Goal: Task Accomplishment & Management: Complete application form

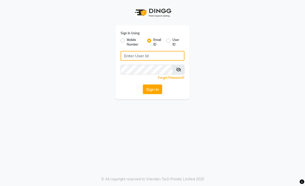
click at [166, 54] on input "Username" at bounding box center [153, 56] width 64 height 10
type input "[EMAIL_ADDRESS][DOMAIN_NAME]"
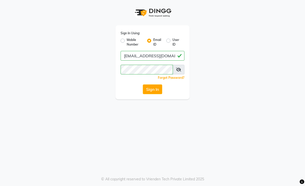
click at [155, 91] on button "Sign In" at bounding box center [152, 89] width 19 height 10
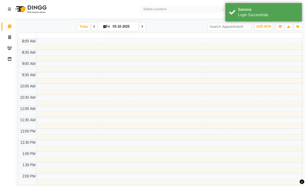
select select "en"
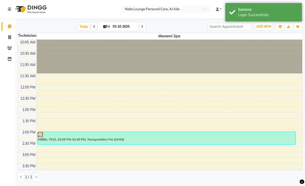
click at [9, 39] on span at bounding box center [9, 37] width 9 height 6
select select "service"
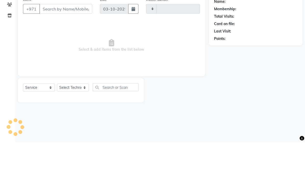
type input "2903"
select select "6884"
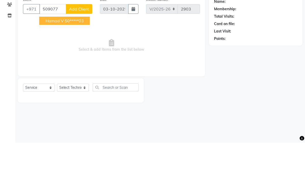
click at [84, 62] on ngb-highlight "50*****03" at bounding box center [74, 64] width 19 height 5
type input "50*****03"
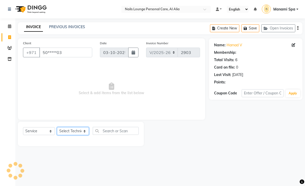
click at [85, 130] on select "Select Technician [PERSON_NAME] [PERSON_NAME] [PERSON_NAME] [PERSON_NAME] Manam…" at bounding box center [73, 131] width 32 height 8
select select "53951"
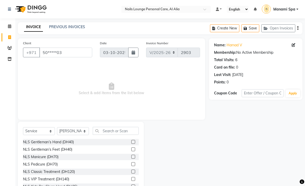
click at [70, 171] on div "NLS Classic Treatment (DH120)" at bounding box center [49, 171] width 52 height 5
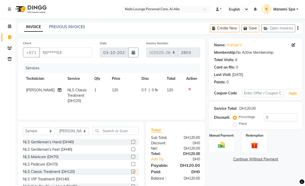
checkbox input "false"
click at [57, 89] on td "[PERSON_NAME]" at bounding box center [43, 95] width 41 height 22
select select "53951"
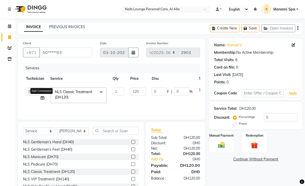
click at [44, 100] on icon at bounding box center [43, 98] width 4 height 4
select select "53951"
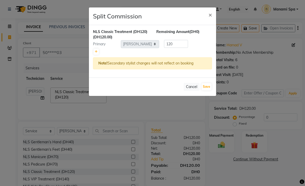
click at [98, 53] on link at bounding box center [95, 52] width 5 height 6
type input "60"
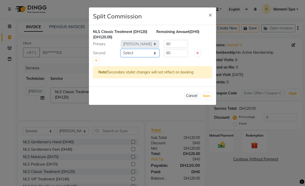
click at [154, 53] on select "Select [PERSON_NAME] [PERSON_NAME] [PERSON_NAME] [PERSON_NAME] Spa Manami Spa 2…" at bounding box center [140, 53] width 38 height 8
select select "89757"
click at [207, 97] on button "Save" at bounding box center [206, 95] width 10 height 7
select select "Select"
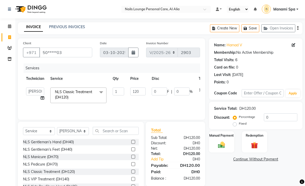
click at [224, 144] on img at bounding box center [221, 145] width 11 height 8
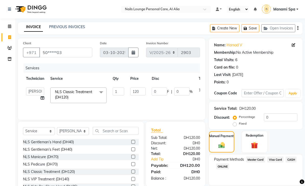
click at [259, 159] on span "Master Card" at bounding box center [255, 159] width 19 height 6
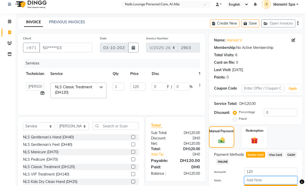
click at [265, 180] on input "Note:" at bounding box center [270, 180] width 53 height 8
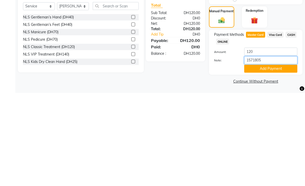
type input "15718052"
click at [271, 158] on button "Add Payment" at bounding box center [270, 162] width 53 height 8
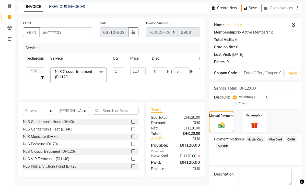
scroll to position [30, 0]
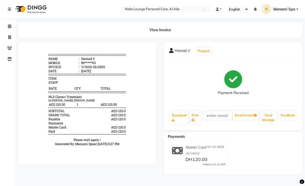
click at [8, 41] on link "Invoice" at bounding box center [8, 37] width 12 height 8
select select "service"
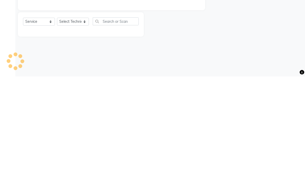
type input "2904"
select select "6884"
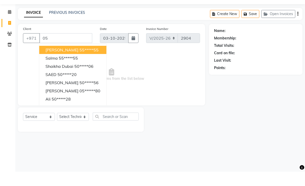
type input "0"
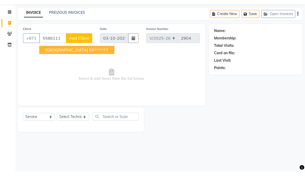
click at [81, 60] on button "Salem 55*****77" at bounding box center [76, 64] width 75 height 8
type input "55*****77"
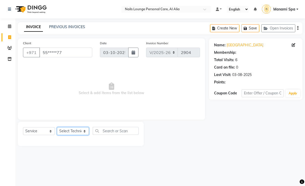
click at [87, 134] on select "Select Technician [PERSON_NAME] [PERSON_NAME] [PERSON_NAME] [PERSON_NAME] Manam…" at bounding box center [73, 131] width 32 height 8
select select "53950"
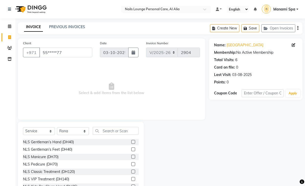
click at [65, 179] on div "NLS VIP Treatment (DH140)" at bounding box center [46, 178] width 46 height 5
checkbox input "false"
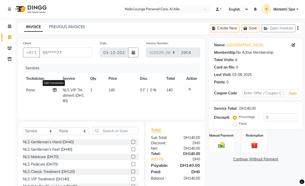
click at [56, 90] on icon at bounding box center [55, 90] width 4 height 4
select select "53950"
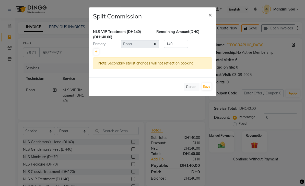
click at [97, 52] on icon at bounding box center [96, 51] width 3 height 3
type input "70"
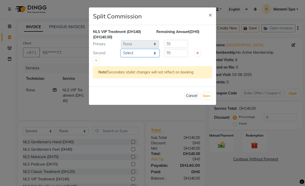
click at [154, 55] on select "Select [PERSON_NAME] [PERSON_NAME] [PERSON_NAME] [PERSON_NAME] Spa Manami Spa 2…" at bounding box center [140, 53] width 38 height 8
select select "89757"
click at [209, 98] on button "Save" at bounding box center [206, 95] width 10 height 7
select select "Select"
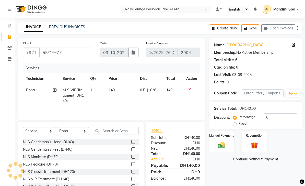
click at [227, 139] on div "Manual Payment" at bounding box center [221, 141] width 25 height 21
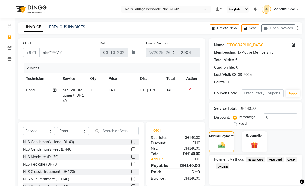
click at [278, 161] on span "Visa Card" at bounding box center [275, 159] width 16 height 6
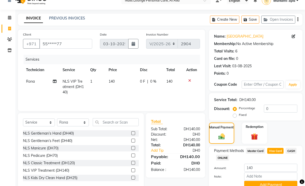
scroll to position [16, 0]
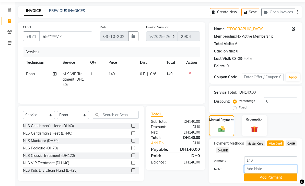
click at [265, 171] on input "Note:" at bounding box center [270, 169] width 53 height 8
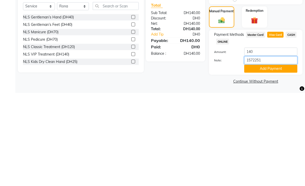
type input "15722518"
click at [274, 158] on button "Add Payment" at bounding box center [270, 162] width 53 height 8
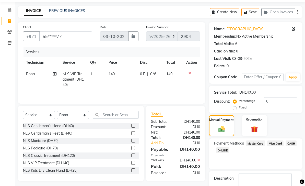
scroll to position [30, 0]
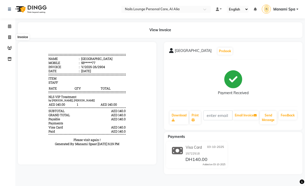
click at [7, 37] on span at bounding box center [9, 37] width 9 height 6
select select "service"
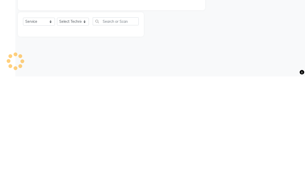
type input "2905"
select select "6884"
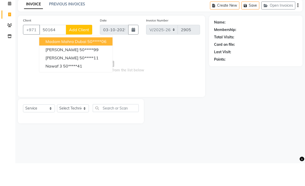
click at [79, 70] on ngb-highlight "50*****99" at bounding box center [88, 72] width 19 height 5
type input "50*****99"
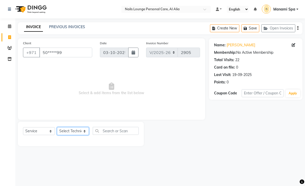
click at [85, 132] on select "Select Technician [PERSON_NAME] [PERSON_NAME] [PERSON_NAME] [PERSON_NAME] Manam…" at bounding box center [73, 131] width 32 height 8
select select "90054"
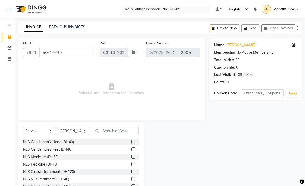
click at [68, 171] on div "NLS Classic Treatment (DH120)" at bounding box center [49, 171] width 52 height 5
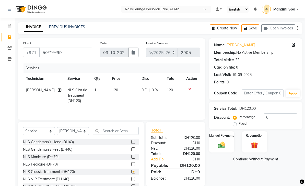
checkbox input "false"
click at [58, 92] on icon at bounding box center [60, 90] width 4 height 4
select select "90054"
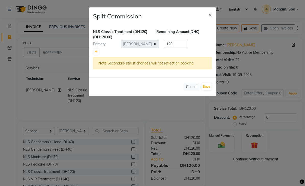
click at [95, 50] on icon at bounding box center [96, 51] width 3 height 3
type input "60"
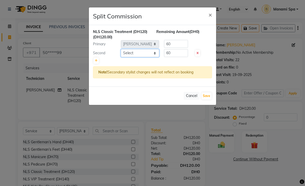
click at [158, 54] on select "Select [PERSON_NAME] [PERSON_NAME] [PERSON_NAME] [PERSON_NAME] Spa Manami Spa 2…" at bounding box center [140, 53] width 38 height 8
select select "53951"
click at [208, 98] on button "Save" at bounding box center [206, 95] width 10 height 7
select select "Select"
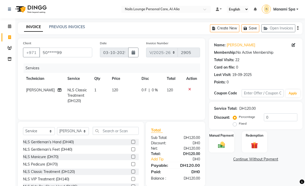
click at [221, 143] on img at bounding box center [221, 145] width 11 height 8
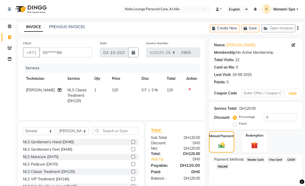
click at [276, 160] on span "Visa Card" at bounding box center [275, 159] width 16 height 6
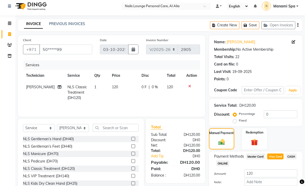
scroll to position [8, 0]
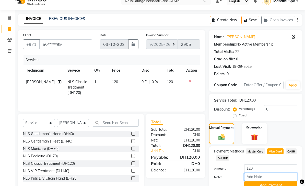
click at [265, 177] on input "Note:" at bounding box center [270, 177] width 53 height 8
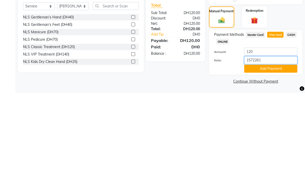
type input "15722619"
click at [269, 158] on button "Add Payment" at bounding box center [270, 162] width 53 height 8
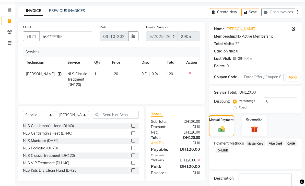
scroll to position [30, 0]
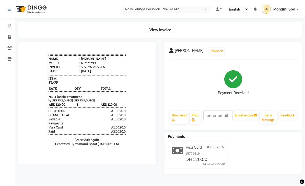
click at [9, 36] on icon at bounding box center [9, 37] width 3 height 4
select select "service"
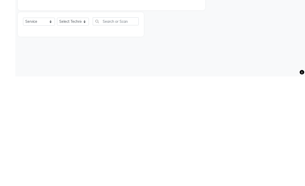
type input "2906"
select select "6884"
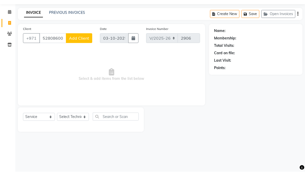
type input "528086008"
click at [85, 50] on span "Add Client" at bounding box center [79, 52] width 20 height 5
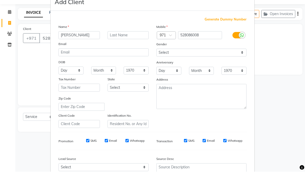
type input "[PERSON_NAME]"
click at [277, 53] on ngb-modal-window "Add Client Generate Dummy Number Name Ali Email DOB Day 01 02 03 04 05 06 07 08…" at bounding box center [152, 93] width 305 height 186
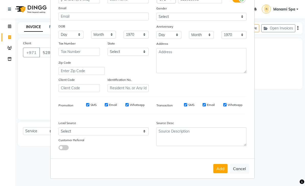
scroll to position [50, 0]
click at [220, 167] on button "Add" at bounding box center [220, 168] width 14 height 9
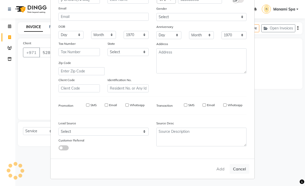
type input "52*****08"
select select
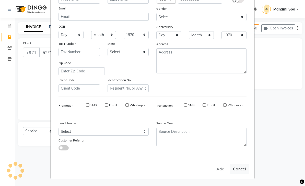
select select
checkbox input "false"
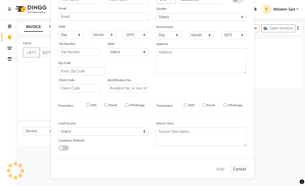
checkbox input "false"
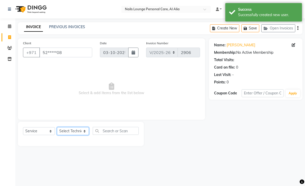
click at [84, 128] on select "Select Technician [PERSON_NAME] [PERSON_NAME] [PERSON_NAME] [PERSON_NAME] Manam…" at bounding box center [73, 131] width 32 height 8
select select "53950"
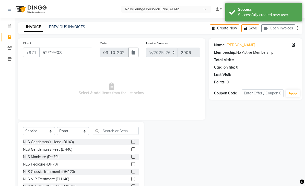
click at [72, 171] on div "NLS Classic Treatment (DH120)" at bounding box center [49, 171] width 52 height 5
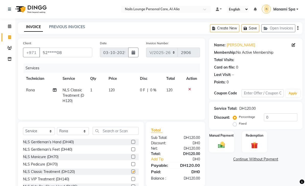
checkbox input "false"
click at [54, 91] on icon at bounding box center [55, 90] width 4 height 4
select select "53950"
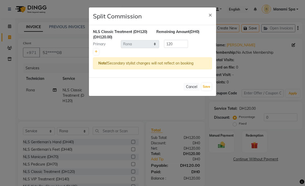
click at [93, 53] on div "NLS Classic Treatment (DH120) (DH120.00) Remaining Amount (DH0) Primary Select …" at bounding box center [152, 51] width 127 height 52
click at [94, 50] on link at bounding box center [95, 52] width 5 height 6
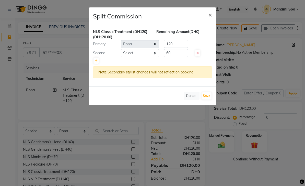
type input "60"
click at [155, 56] on select "Select [PERSON_NAME] [PERSON_NAME] [PERSON_NAME] [PERSON_NAME] Spa Manami Spa 2…" at bounding box center [140, 53] width 38 height 8
select select "89757"
click at [206, 99] on button "Save" at bounding box center [206, 95] width 10 height 7
select select "Select"
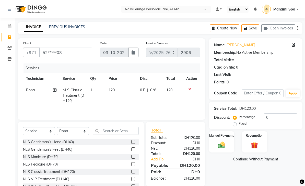
click at [54, 89] on icon at bounding box center [55, 90] width 4 height 4
select select "53950"
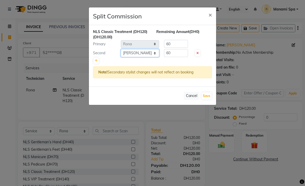
click at [156, 54] on select "Select [PERSON_NAME] [PERSON_NAME] [PERSON_NAME] [PERSON_NAME] Spa Manami Spa 2…" at bounding box center [140, 53] width 38 height 8
select select "53951"
click at [207, 96] on button "Save" at bounding box center [206, 95] width 10 height 7
select select "Select"
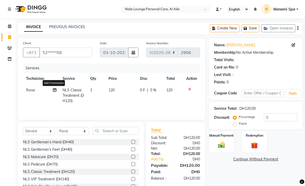
click at [54, 91] on icon at bounding box center [55, 90] width 4 height 4
select select "53950"
select select "53951"
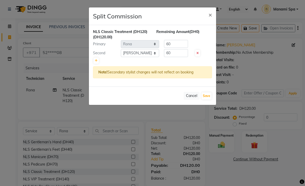
click at [209, 95] on button "Save" at bounding box center [206, 95] width 10 height 7
select select "Select"
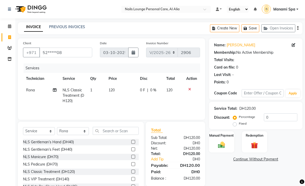
click at [226, 142] on img at bounding box center [221, 145] width 11 height 8
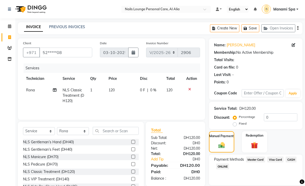
click at [276, 159] on span "Visa Card" at bounding box center [275, 159] width 16 height 6
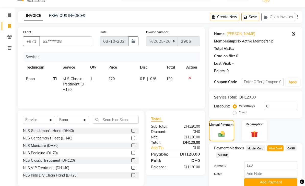
scroll to position [16, 0]
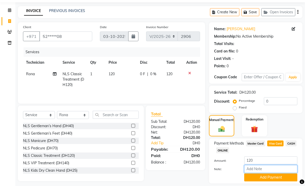
click at [260, 170] on input "Note:" at bounding box center [270, 169] width 53 height 8
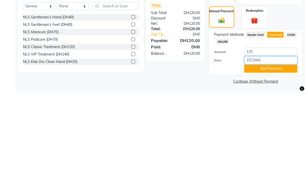
type input "15724412"
click at [278, 158] on button "Add Payment" at bounding box center [270, 162] width 53 height 8
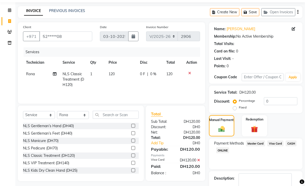
scroll to position [30, 0]
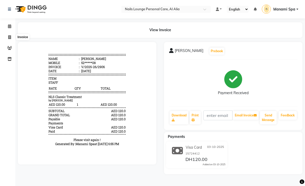
click at [8, 37] on icon at bounding box center [9, 37] width 3 height 4
select select "6884"
select select "service"
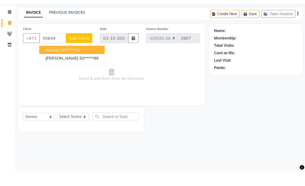
click at [80, 70] on ngb-highlight "50*****99" at bounding box center [88, 72] width 19 height 5
type input "50*****99"
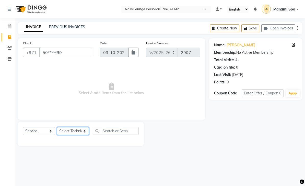
click at [86, 131] on select "Select Technician [PERSON_NAME] [PERSON_NAME] [PERSON_NAME] [PERSON_NAME] Manam…" at bounding box center [73, 131] width 32 height 8
select select "53950"
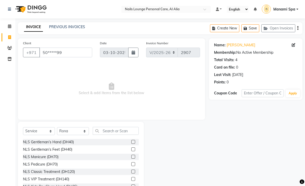
click at [69, 143] on div "NLS Gentleman’s Hand (DH40)" at bounding box center [48, 141] width 51 height 5
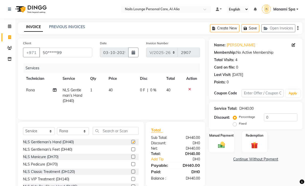
checkbox input "false"
click at [86, 131] on select "Select Technician [PERSON_NAME] [PERSON_NAME] [PERSON_NAME] [PERSON_NAME] Manam…" at bounding box center [73, 131] width 32 height 8
select select "89757"
click at [70, 150] on div "NLS Gentleman’s Feet (DH40)" at bounding box center [47, 149] width 49 height 5
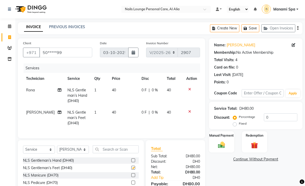
checkbox input "false"
click at [225, 144] on img at bounding box center [221, 145] width 11 height 8
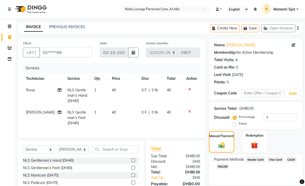
click at [276, 159] on span "Visa Card" at bounding box center [275, 159] width 16 height 6
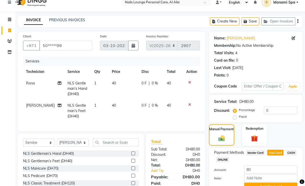
scroll to position [21, 0]
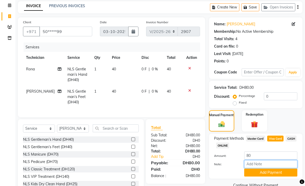
click at [256, 162] on input "Note:" at bounding box center [270, 164] width 53 height 8
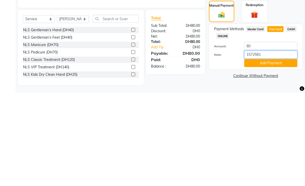
type input "15725813"
click at [275, 152] on button "Add Payment" at bounding box center [270, 156] width 53 height 8
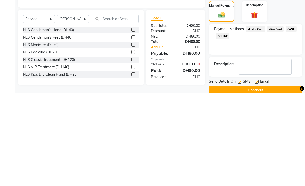
scroll to position [21, 0]
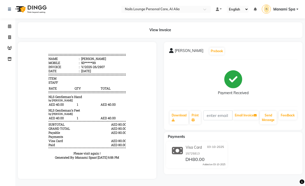
click at [10, 40] on link "Invoice" at bounding box center [8, 37] width 12 height 8
select select "service"
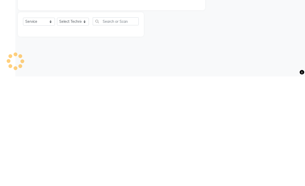
type input "2908"
select select "6884"
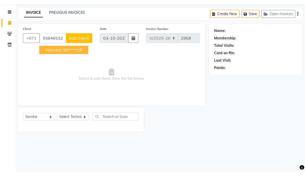
click at [82, 62] on ngb-highlight "55*****28" at bounding box center [72, 64] width 19 height 5
type input "55*****28"
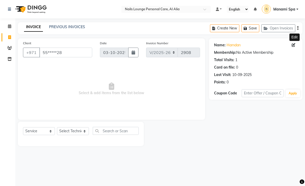
click at [294, 46] on icon at bounding box center [294, 45] width 4 height 4
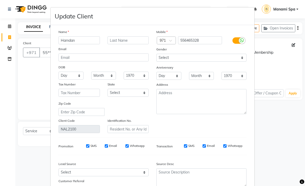
click at [89, 39] on input "Hamdan" at bounding box center [78, 40] width 41 height 8
type input "Hamsa"
click at [285, 65] on ngb-modal-window "Update Client Name Hamsa Email DOB Day 01 02 03 04 05 06 07 08 09 10 11 12 13 1…" at bounding box center [152, 93] width 305 height 186
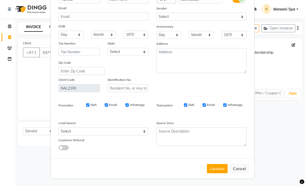
scroll to position [41, 0]
click at [221, 167] on button "Update" at bounding box center [217, 168] width 21 height 9
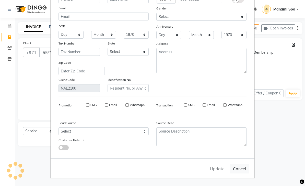
select select
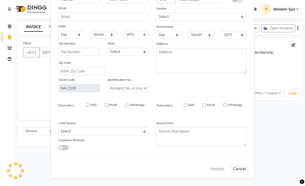
select select
checkbox input "false"
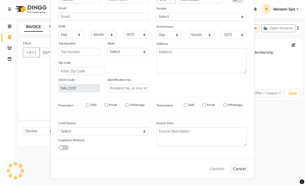
checkbox input "false"
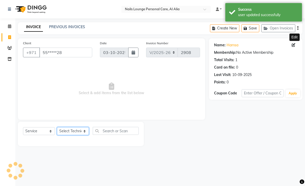
click at [87, 129] on select "Select Technician [PERSON_NAME] [PERSON_NAME] [PERSON_NAME] [PERSON_NAME] Manam…" at bounding box center [73, 131] width 32 height 8
select select "53950"
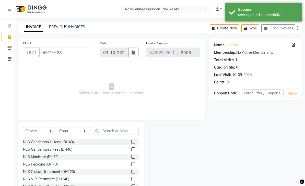
click at [74, 139] on div "NLS Gentleman’s Hand (DH40)" at bounding box center [48, 141] width 51 height 5
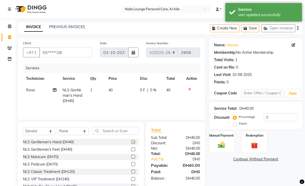
checkbox input "false"
click at [88, 132] on select "Select Technician [PERSON_NAME] [PERSON_NAME] [PERSON_NAME] [PERSON_NAME] Manam…" at bounding box center [73, 131] width 32 height 8
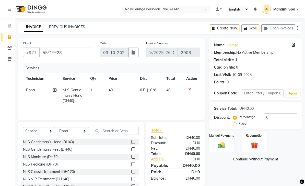
click at [69, 150] on div "NLS Gentleman’s Feet (DH40)" at bounding box center [47, 149] width 49 height 5
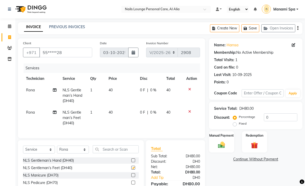
checkbox input "false"
click at [224, 145] on img at bounding box center [221, 145] width 11 height 8
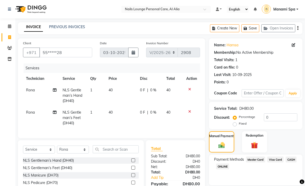
click at [277, 158] on span "Visa Card" at bounding box center [275, 159] width 16 height 6
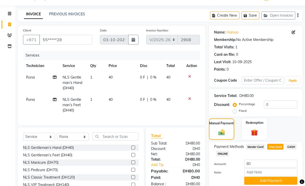
scroll to position [21, 0]
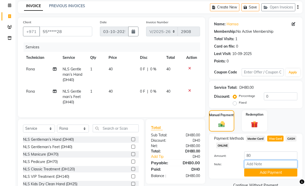
click at [269, 167] on input "Note:" at bounding box center [270, 164] width 53 height 8
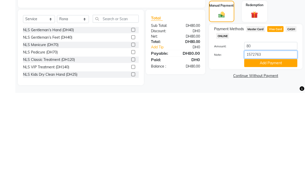
type input "15727638"
click at [278, 152] on button "Add Payment" at bounding box center [270, 156] width 53 height 8
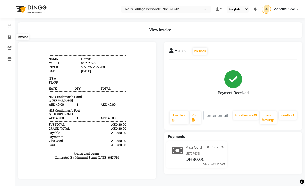
click at [11, 38] on span at bounding box center [9, 37] width 9 height 6
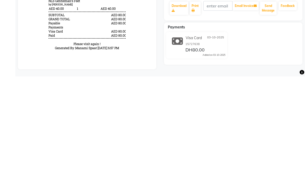
select select "6884"
select select "service"
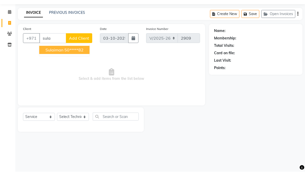
click at [76, 60] on button "Sulaiman 50*****82" at bounding box center [64, 64] width 50 height 8
type input "50*****82"
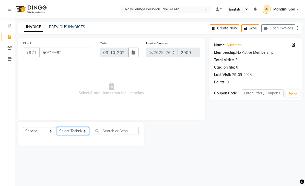
click at [83, 131] on select "Select Technician [PERSON_NAME] [PERSON_NAME] [PERSON_NAME] [PERSON_NAME] Manam…" at bounding box center [73, 131] width 32 height 8
select select "90054"
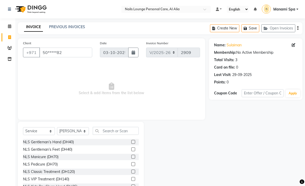
click at [74, 144] on div "NLS Gentleman’s Hand (DH40)" at bounding box center [48, 141] width 51 height 5
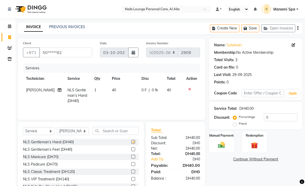
checkbox input "false"
click at [87, 131] on select "Select Technician [PERSON_NAME] [PERSON_NAME] [PERSON_NAME] [PERSON_NAME] Manam…" at bounding box center [73, 131] width 32 height 8
click at [70, 150] on div "NLS Gentleman’s Feet (DH40)" at bounding box center [47, 149] width 49 height 5
checkbox input "false"
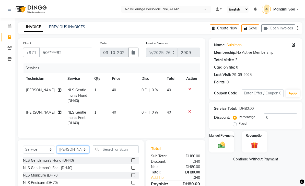
click at [86, 150] on select "Select Technician [PERSON_NAME] [PERSON_NAME] [PERSON_NAME] [PERSON_NAME] Manam…" at bounding box center [73, 149] width 32 height 8
select select "53950"
click at [133, 149] on input "text" at bounding box center [116, 149] width 46 height 8
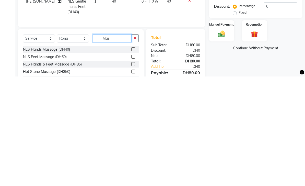
type input "Mas"
click at [134, 164] on label at bounding box center [133, 166] width 4 height 4
click at [134, 164] on input "checkbox" at bounding box center [132, 165] width 3 height 3
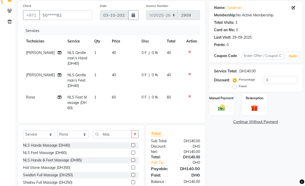
checkbox input "false"
click at [220, 108] on img at bounding box center [221, 107] width 11 height 8
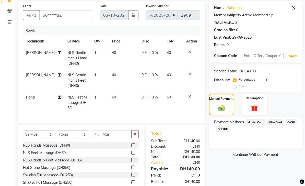
click at [276, 122] on span "Visa Card" at bounding box center [275, 122] width 16 height 6
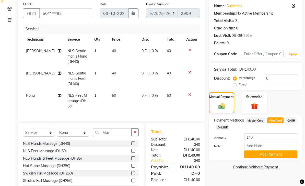
scroll to position [43, 0]
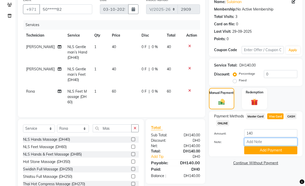
click at [266, 141] on input "Note:" at bounding box center [270, 142] width 53 height 8
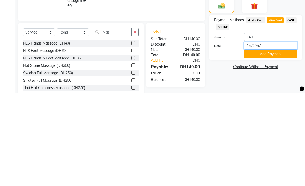
type input "15729577"
click at [272, 143] on button "Add Payment" at bounding box center [270, 147] width 53 height 8
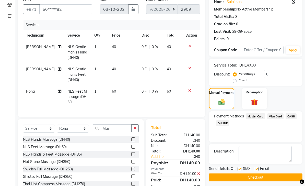
click at [250, 176] on button "Checkout" at bounding box center [255, 177] width 93 height 8
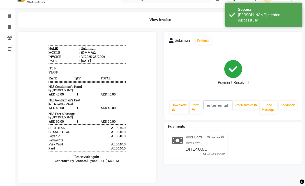
scroll to position [15, 0]
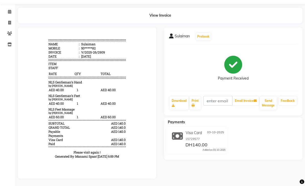
click at [13, 23] on span at bounding box center [9, 23] width 9 height 6
select select "service"
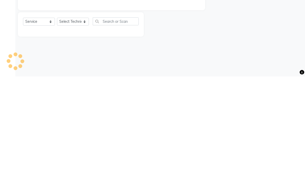
type input "2910"
select select "6884"
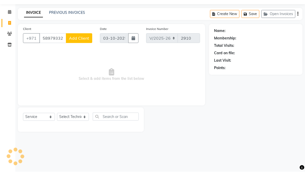
type input "589793329"
click at [81, 50] on span "Add Client" at bounding box center [79, 52] width 20 height 5
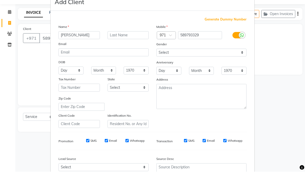
type input "[PERSON_NAME]"
click at [293, 52] on ngb-modal-window "Add Client Generate Dummy Number Name Ali Email DOB Day 01 02 03 04 05 06 07 08…" at bounding box center [152, 93] width 305 height 186
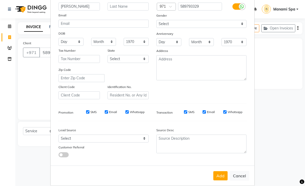
scroll to position [42, 0]
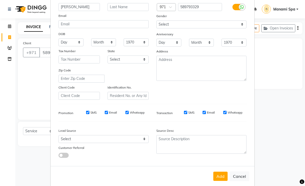
click at [221, 179] on button "Add" at bounding box center [220, 175] width 14 height 9
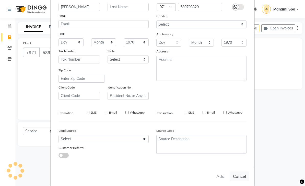
type input "58*****29"
select select
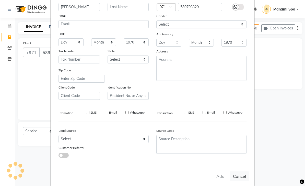
select select
checkbox input "false"
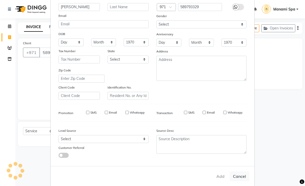
checkbox input "false"
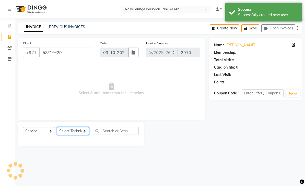
click at [86, 128] on select "Select Technician [PERSON_NAME] [PERSON_NAME] [PERSON_NAME] [PERSON_NAME] Manam…" at bounding box center [73, 131] width 32 height 8
select select "53951"
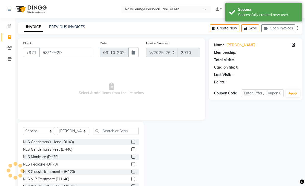
click at [72, 172] on div "NLS Classic Treatment (DH120)" at bounding box center [49, 171] width 52 height 5
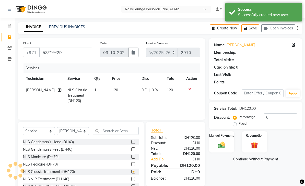
checkbox input "false"
click at [58, 90] on td "[PERSON_NAME]" at bounding box center [43, 95] width 41 height 22
select select "53951"
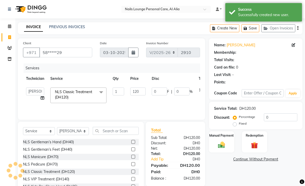
click at [40, 103] on td "[PERSON_NAME] [PERSON_NAME] [PERSON_NAME] [PERSON_NAME] Manami Spa Manami Spa 2…" at bounding box center [35, 95] width 24 height 22
click at [42, 99] on icon at bounding box center [43, 98] width 4 height 4
select select "53951"
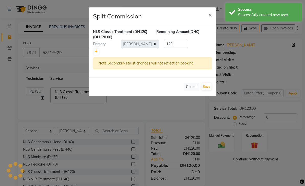
click at [97, 53] on link at bounding box center [95, 52] width 5 height 6
type input "60"
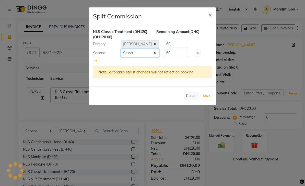
click at [154, 54] on select "Select [PERSON_NAME] [PERSON_NAME] [PERSON_NAME] [PERSON_NAME] Spa Manami Spa 2…" at bounding box center [140, 53] width 38 height 8
select select "89757"
click at [205, 96] on button "Save" at bounding box center [206, 95] width 10 height 7
select select "Select"
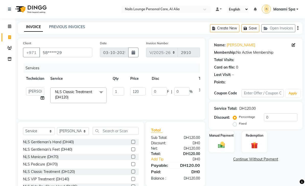
click at [227, 143] on img at bounding box center [221, 145] width 11 height 8
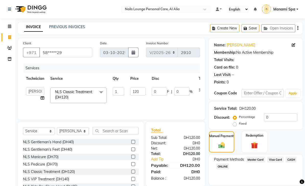
click at [278, 160] on span "Visa Card" at bounding box center [275, 159] width 16 height 6
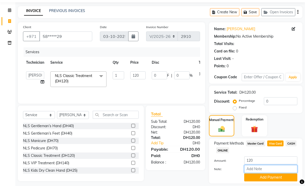
click at [267, 170] on input "Note:" at bounding box center [270, 169] width 53 height 8
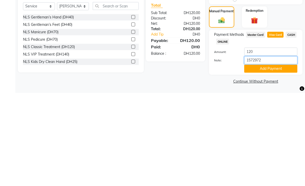
type input "15729724"
click at [275, 158] on button "Add Payment" at bounding box center [270, 162] width 53 height 8
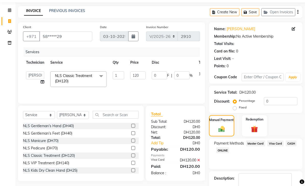
scroll to position [30, 0]
